Goal: Check status

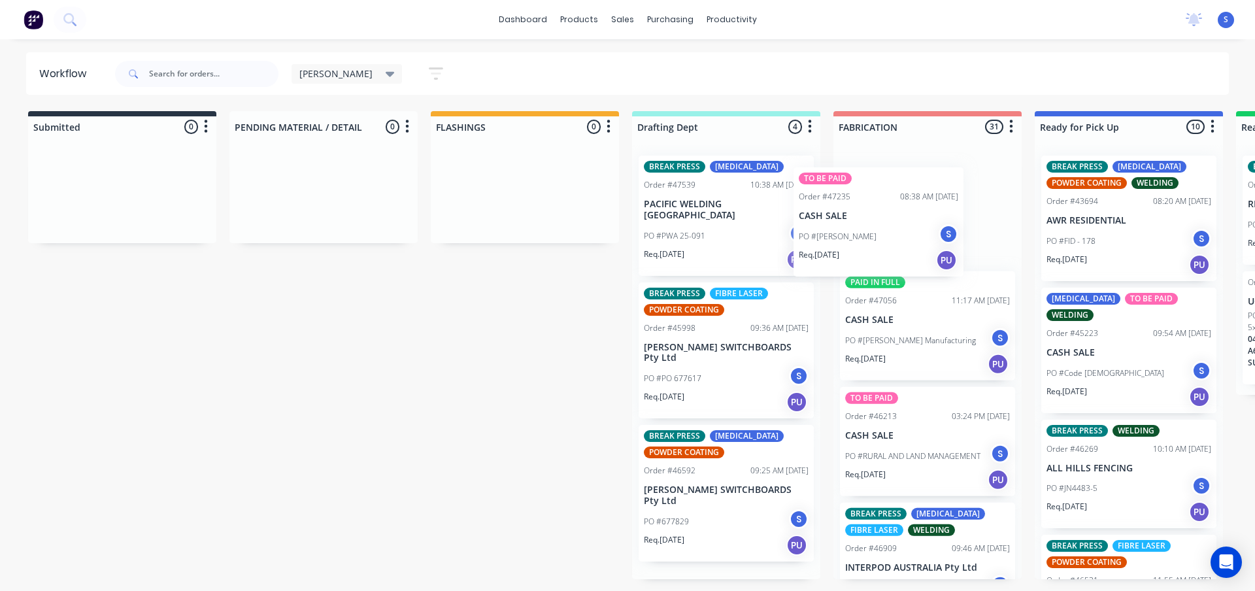
drag, startPoint x: 714, startPoint y: 210, endPoint x: 884, endPoint y: 227, distance: 171.5
click at [884, 227] on div "Submitted 0 Sort By Created date Required date Order number Customer name Most …" at bounding box center [1080, 345] width 2180 height 468
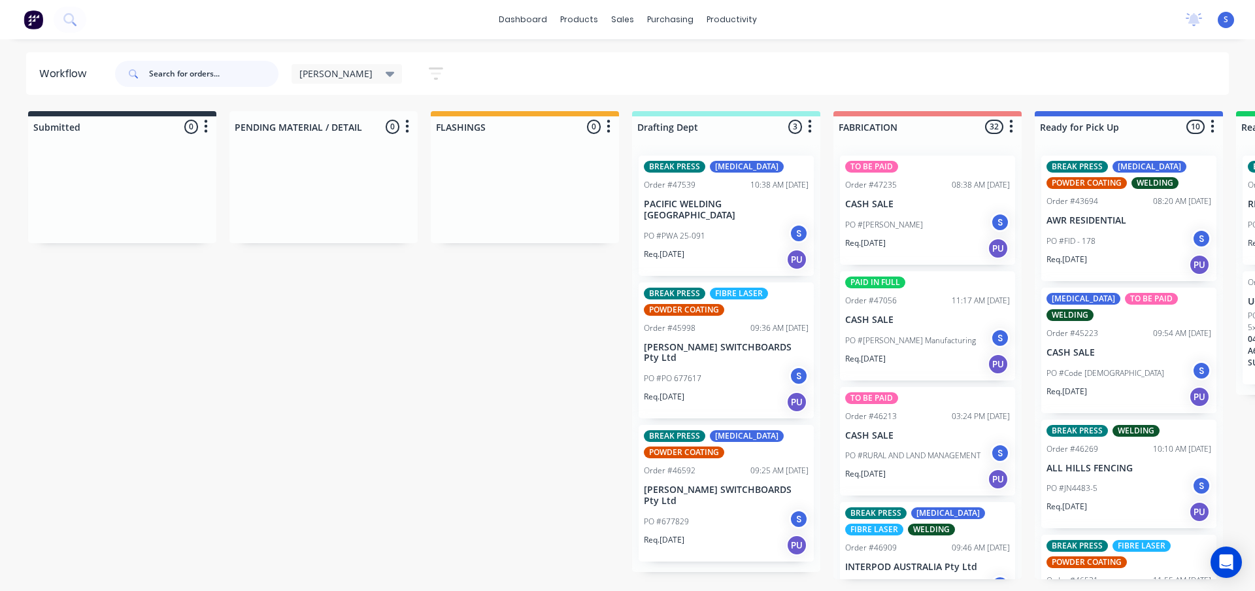
click at [194, 75] on input "text" at bounding box center [213, 74] width 129 height 26
click at [317, 72] on span "[PERSON_NAME]" at bounding box center [335, 74] width 73 height 14
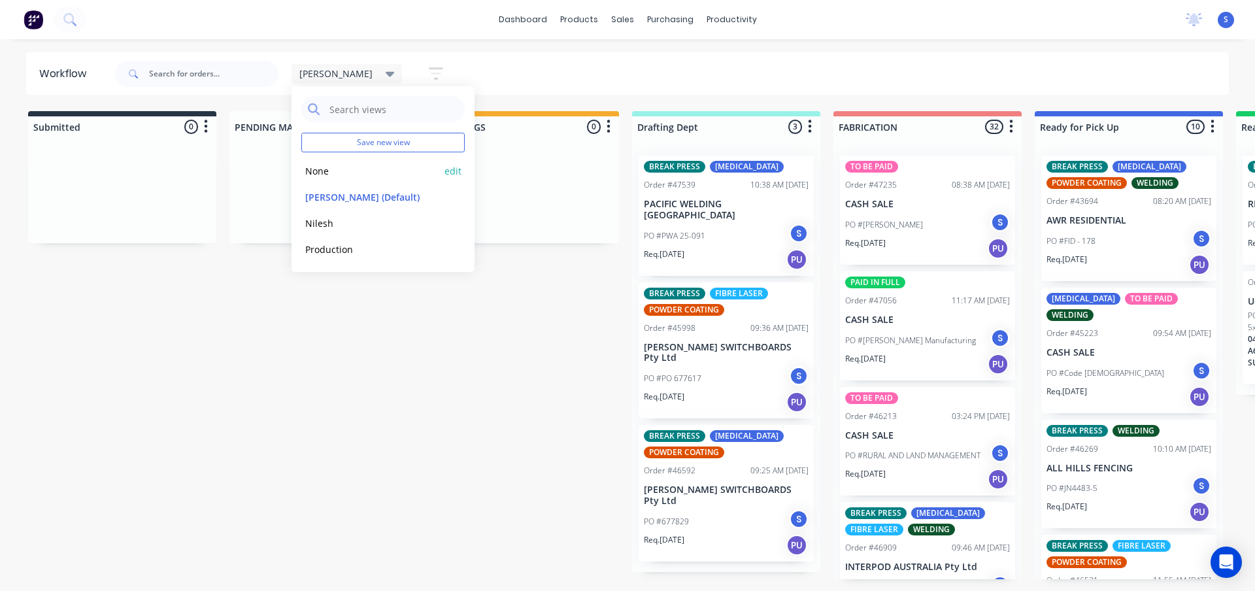
click at [331, 164] on button "None" at bounding box center [370, 170] width 139 height 15
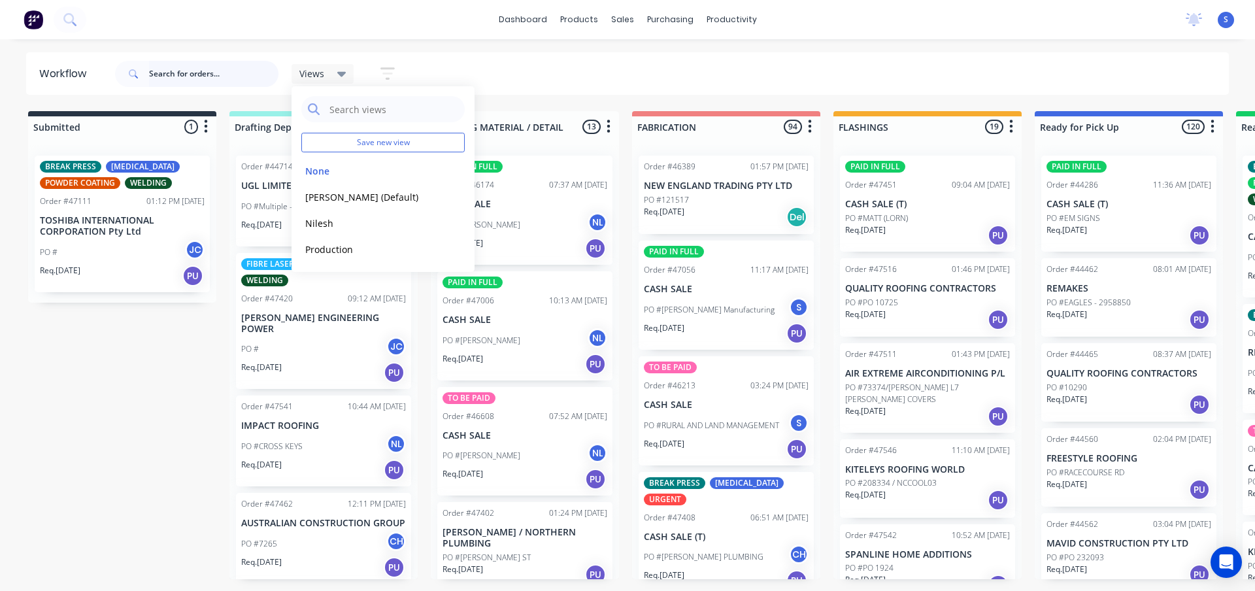
click at [185, 76] on input "text" at bounding box center [213, 74] width 129 height 26
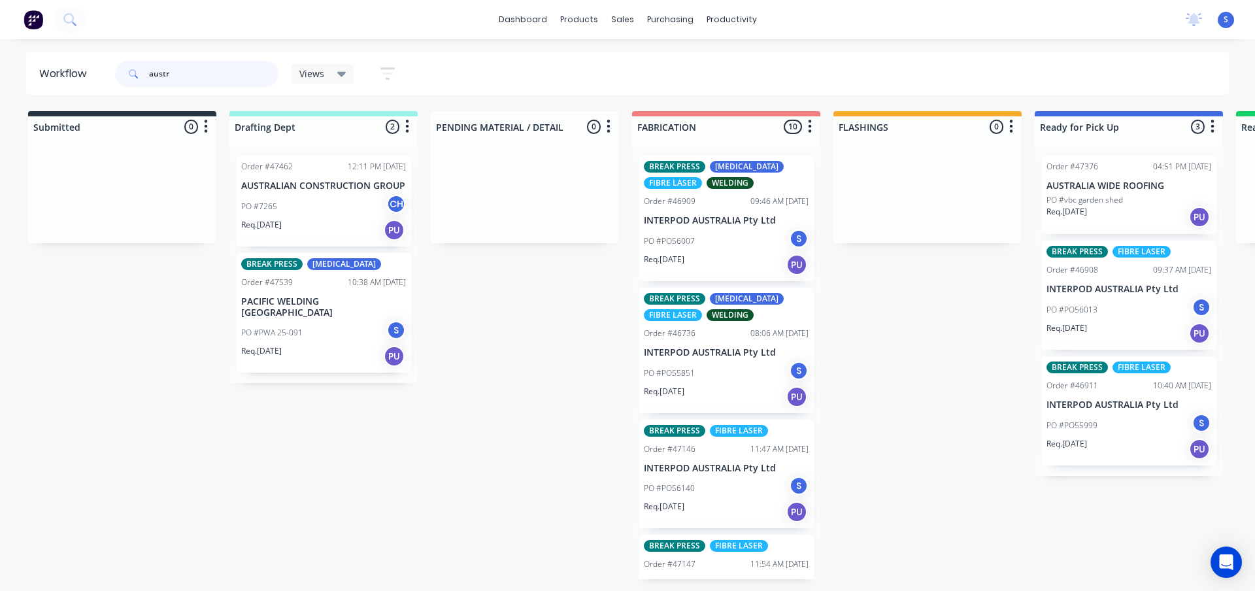
type input "austr"
click at [300, 203] on div "PO #7265 CH" at bounding box center [323, 206] width 165 height 25
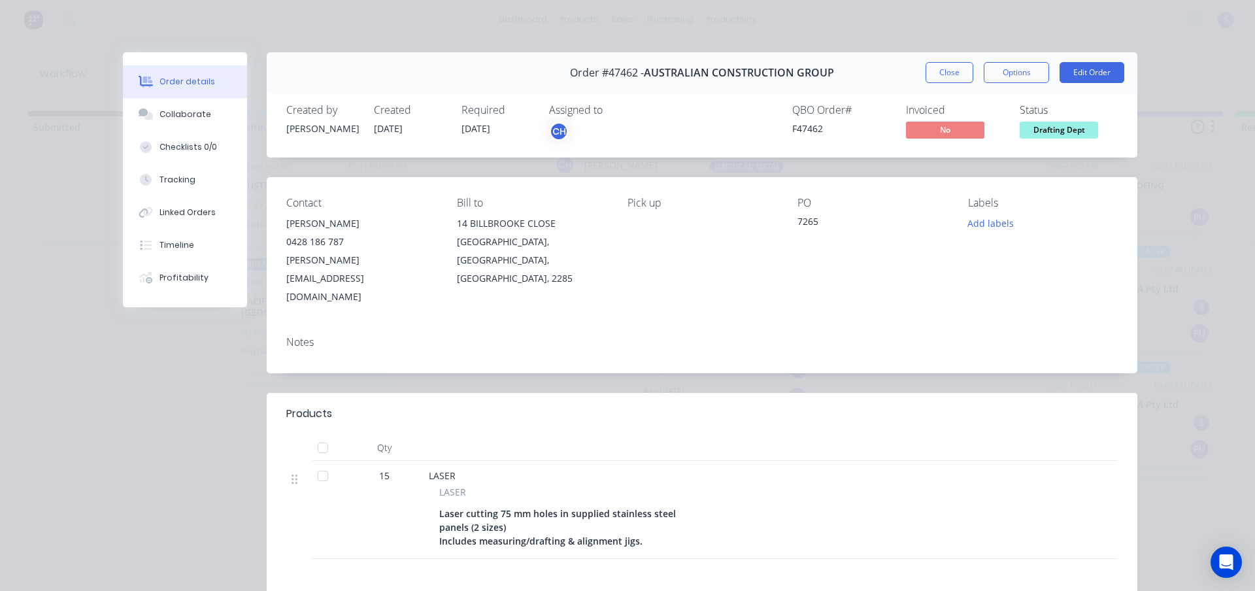
click at [554, 128] on div "CH" at bounding box center [559, 132] width 20 height 20
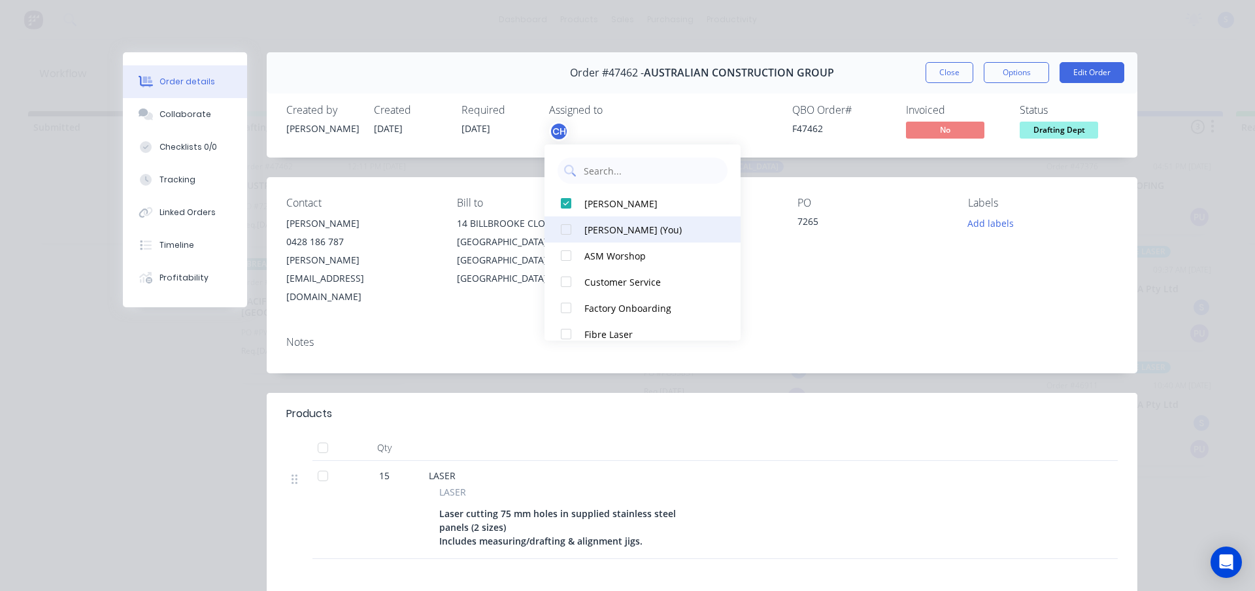
click at [563, 229] on div at bounding box center [566, 229] width 26 height 26
click at [567, 203] on div at bounding box center [566, 203] width 26 height 26
click at [690, 126] on div "QBO Order # F47462 Invoiced No Status Drafting Dept" at bounding box center [899, 123] width 438 height 38
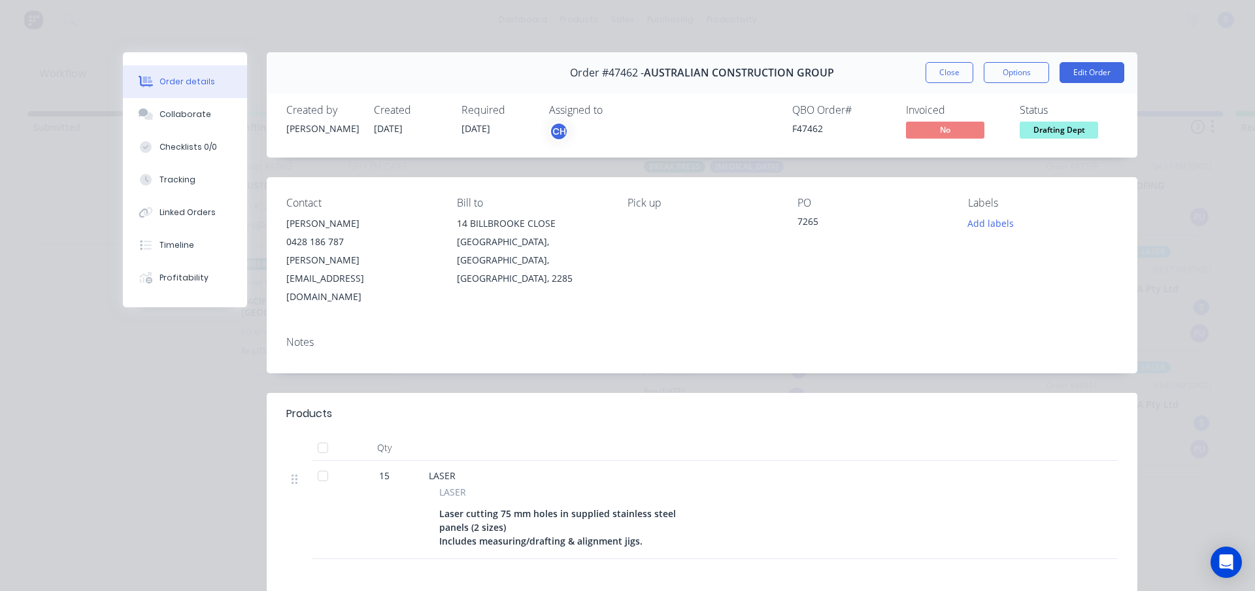
drag, startPoint x: 953, startPoint y: 78, endPoint x: 903, endPoint y: 78, distance: 49.7
click at [830, 101] on div "Order #47462 - AUSTRALIAN CONSTRUCTION GROUP Close Options Edit Order Created b…" at bounding box center [630, 407] width 1014 height 711
